Goal: Entertainment & Leisure: Consume media (video, audio)

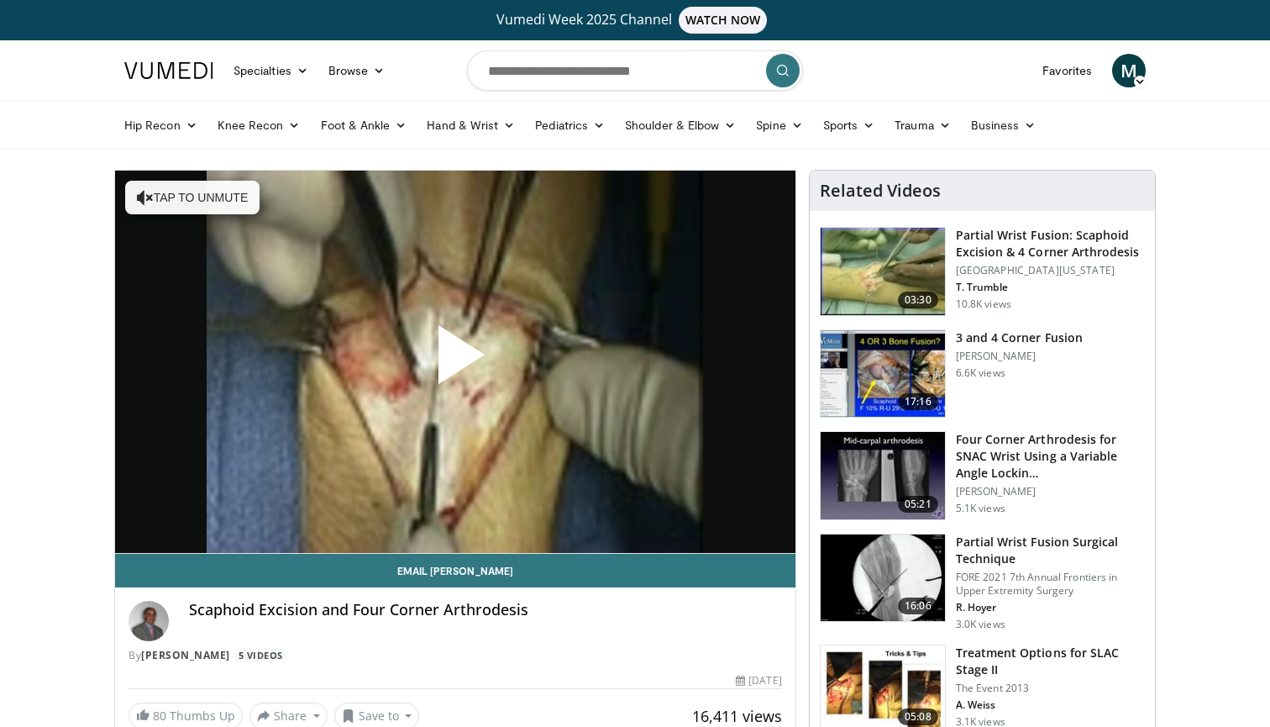
click at [455, 361] on span "Video Player" at bounding box center [455, 361] width 0 height 0
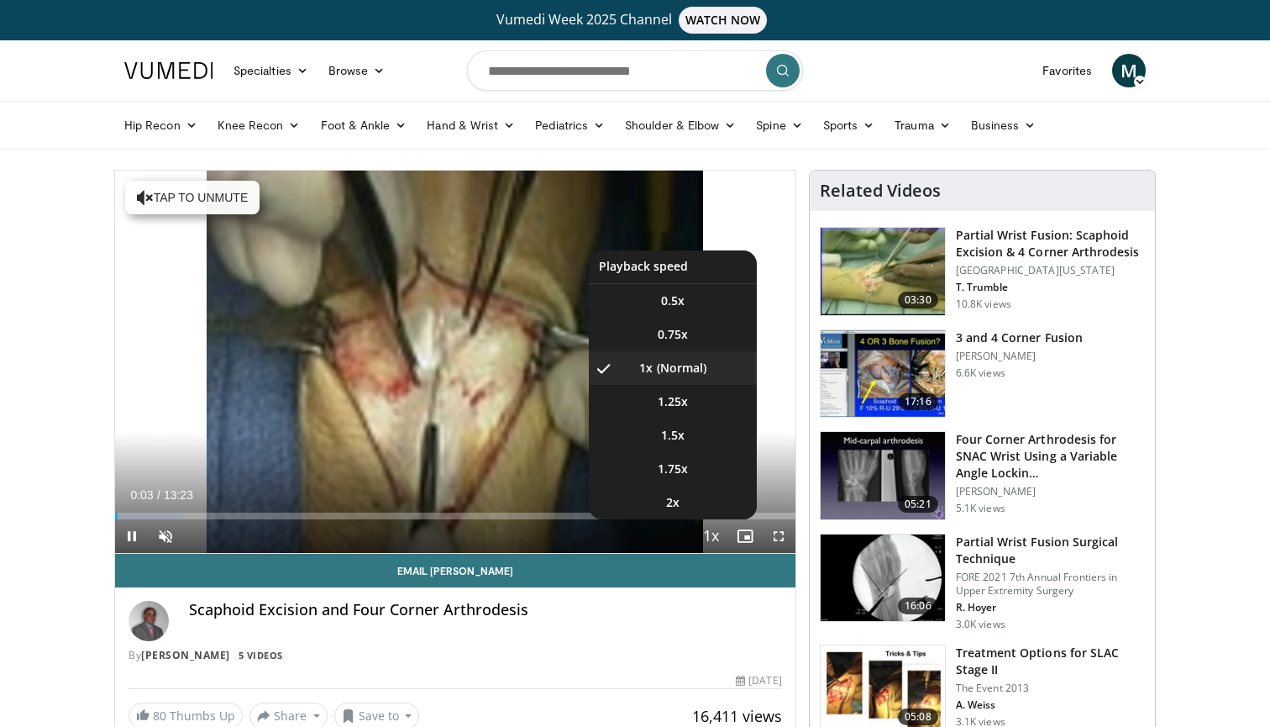
click at [717, 538] on span "Video Player" at bounding box center [712, 537] width 24 height 34
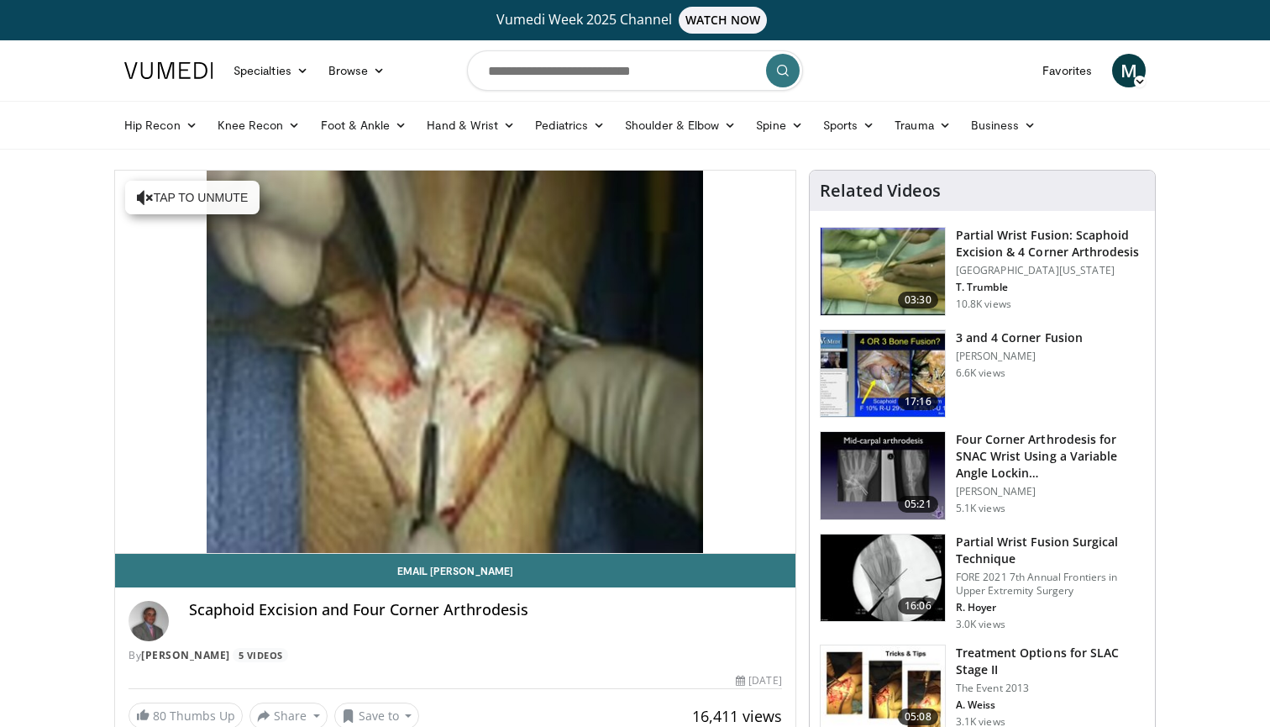
click at [717, 538] on div "10 seconds Tap to unmute" at bounding box center [455, 362] width 680 height 382
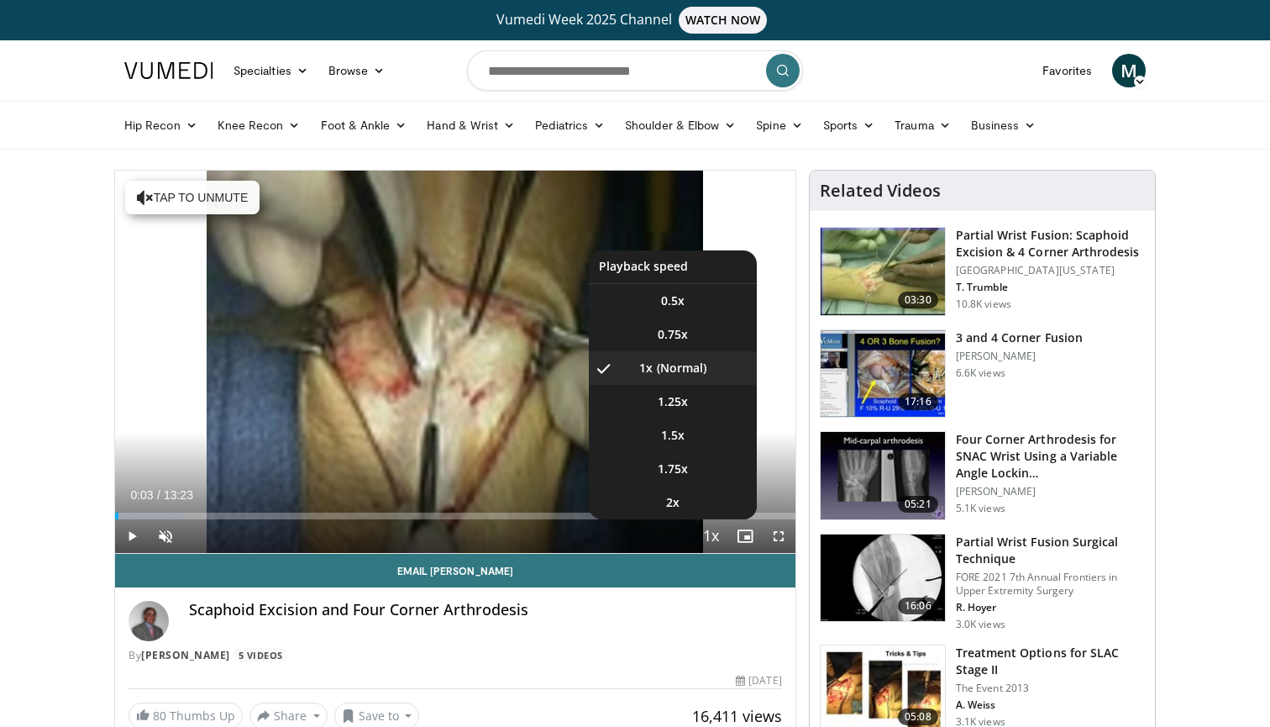
click at [717, 538] on span "Video Player" at bounding box center [712, 537] width 24 height 34
click at [680, 433] on span "1.5x" at bounding box center [673, 435] width 24 height 17
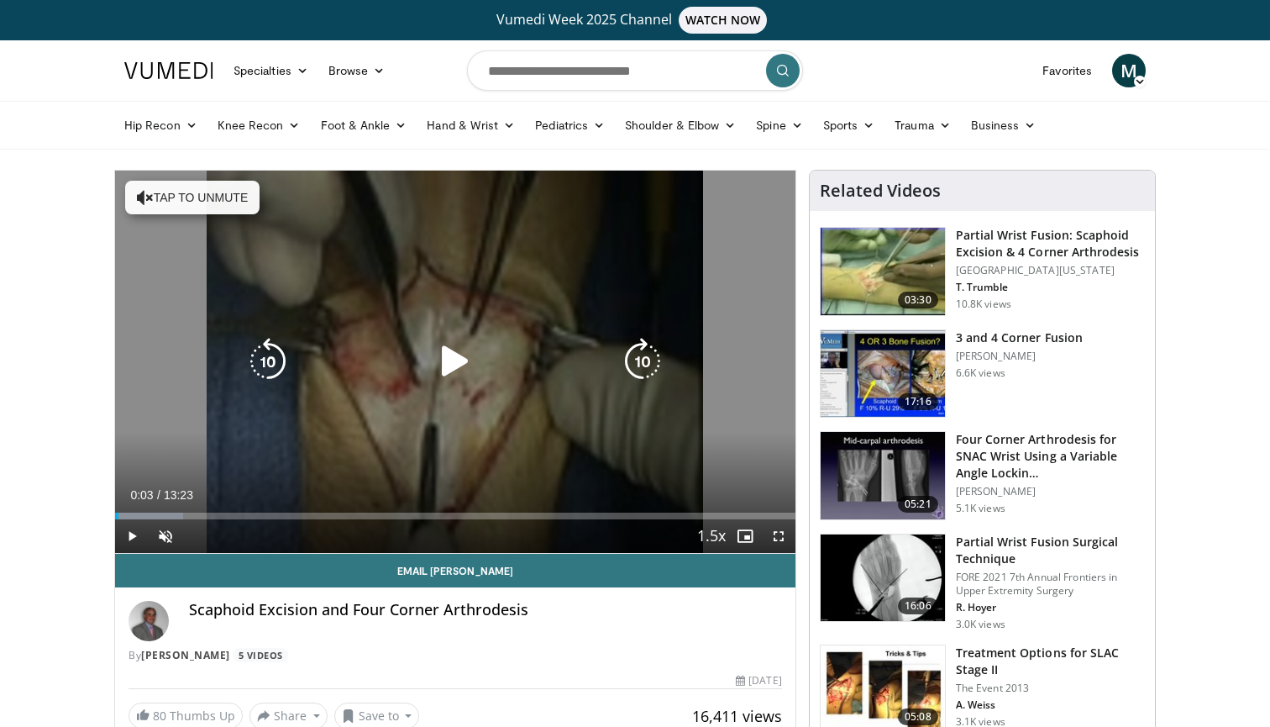
click at [226, 187] on button "Tap to unmute" at bounding box center [192, 198] width 134 height 34
click at [463, 372] on icon "Video Player" at bounding box center [455, 361] width 47 height 47
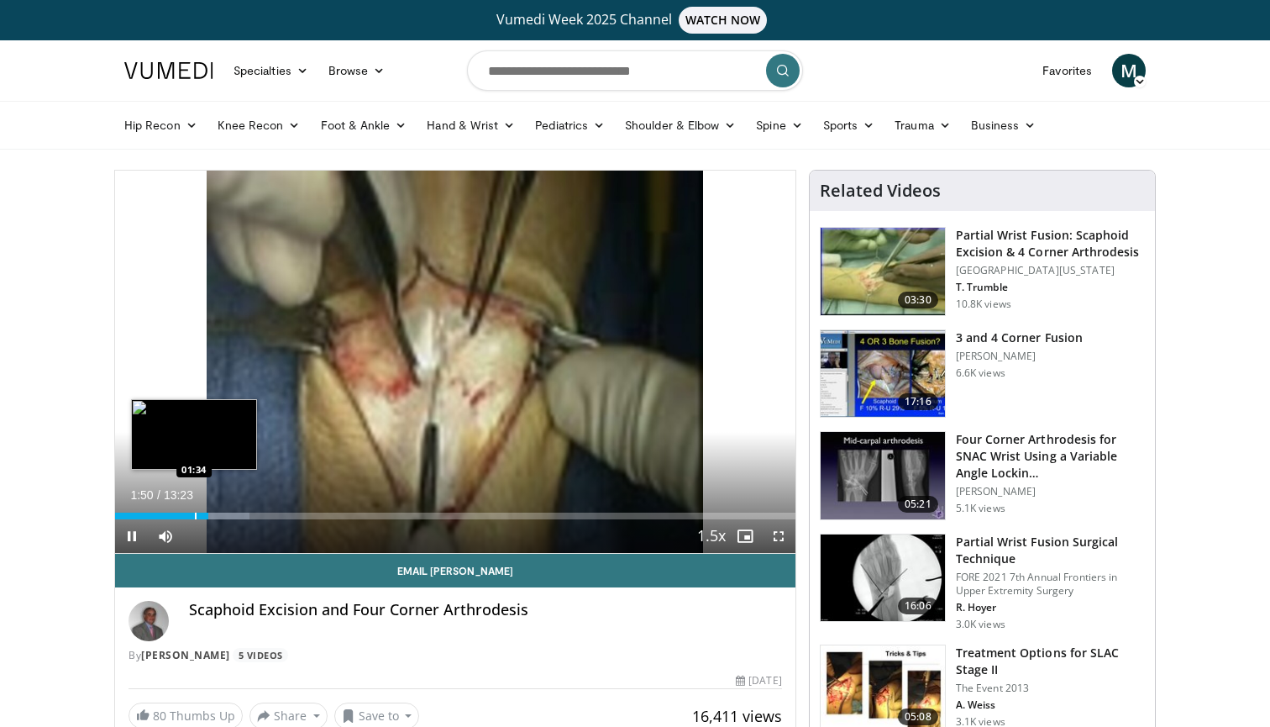
click at [195, 512] on div "Progress Bar" at bounding box center [196, 515] width 2 height 7
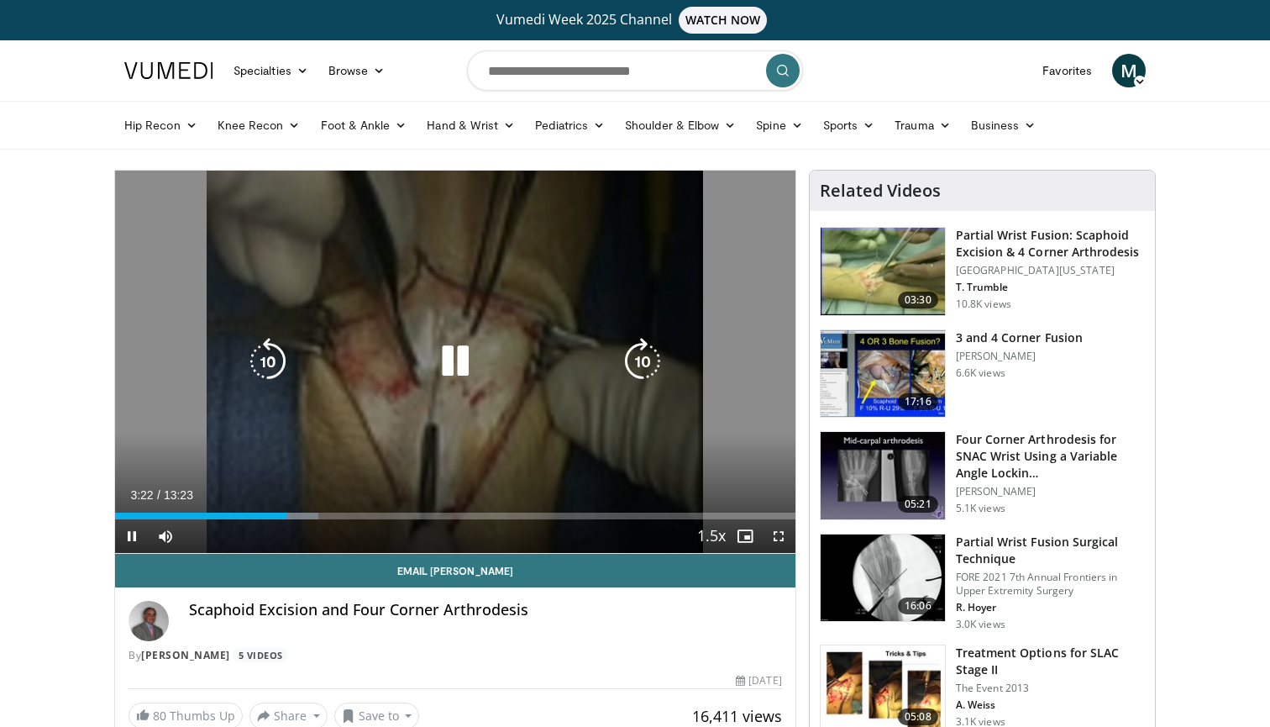
click at [445, 365] on icon "Video Player" at bounding box center [455, 361] width 47 height 47
click at [447, 365] on icon "Video Player" at bounding box center [455, 361] width 47 height 47
click at [461, 358] on icon "Video Player" at bounding box center [455, 361] width 47 height 47
